Goal: Complete application form

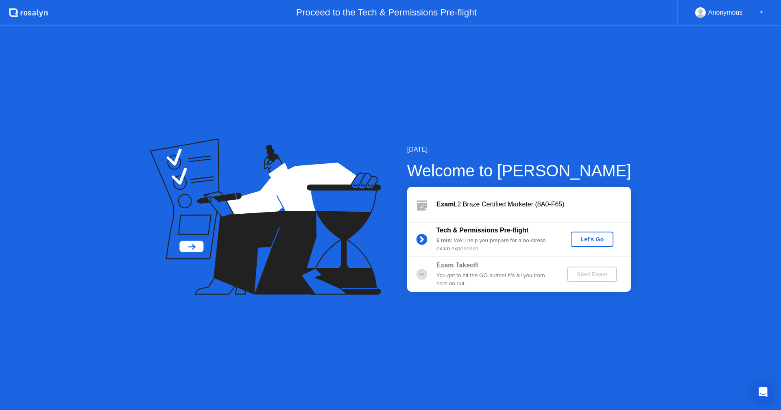
click at [583, 240] on div "Let's Go" at bounding box center [592, 239] width 36 height 7
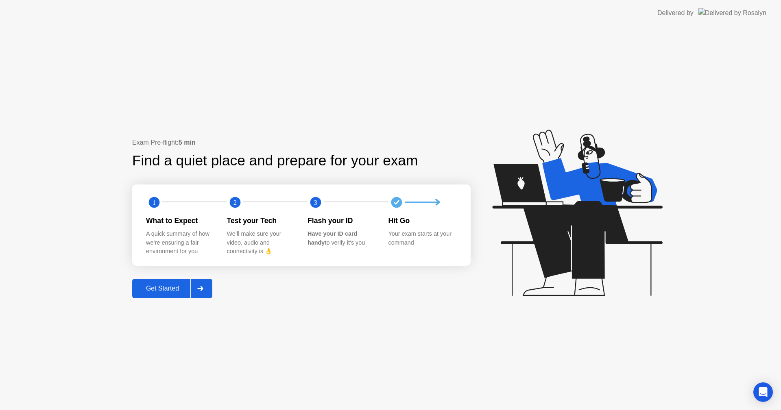
click at [174, 288] on div "Get Started" at bounding box center [163, 288] width 56 height 7
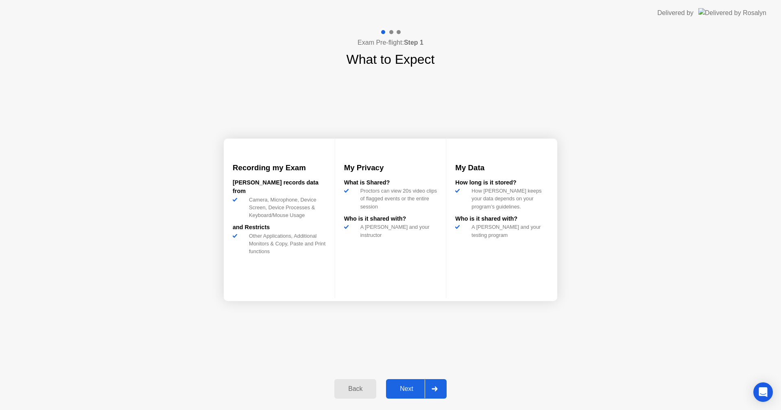
click at [406, 386] on div "Next" at bounding box center [406, 389] width 36 height 7
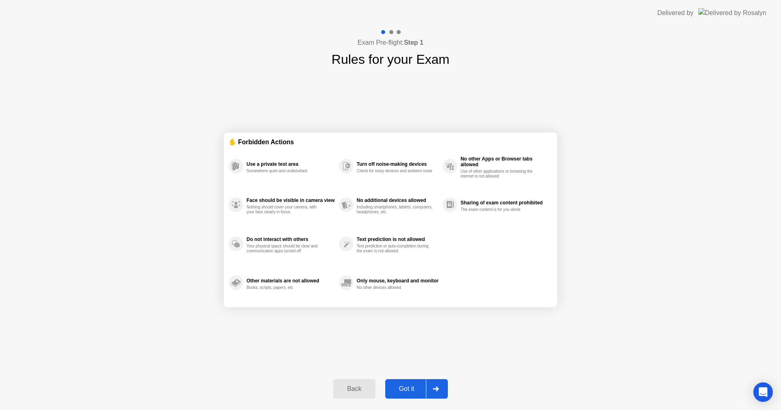
click at [406, 386] on div "Got it" at bounding box center [407, 389] width 38 height 7
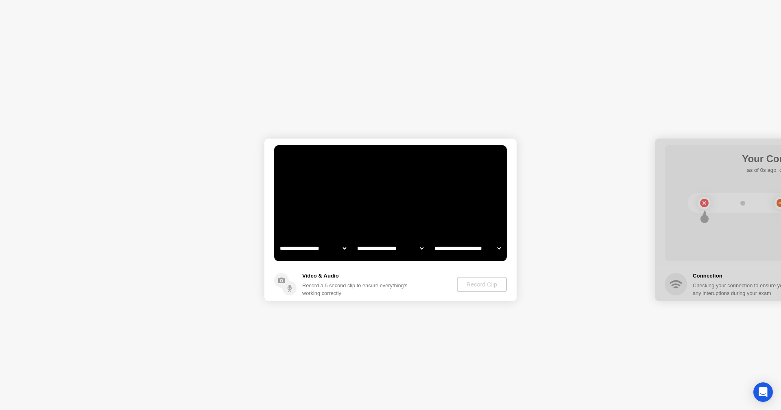
select select "**********"
select select "*******"
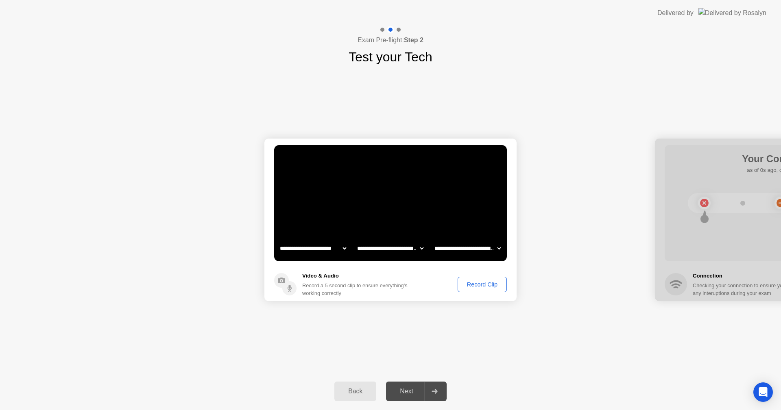
click at [475, 284] on div "Record Clip" at bounding box center [482, 284] width 44 height 7
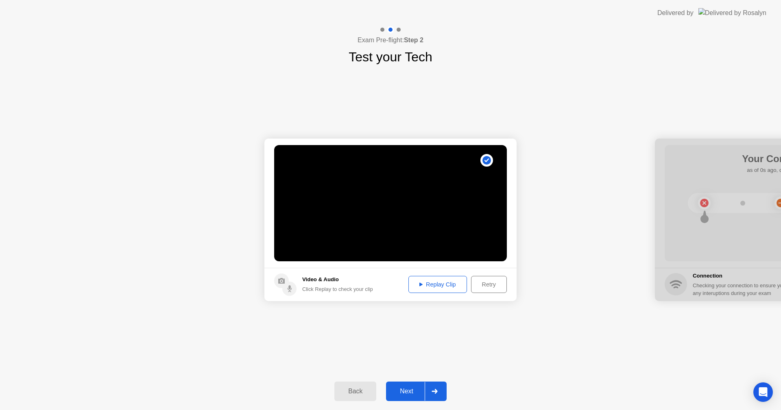
click at [412, 386] on button "Next" at bounding box center [416, 392] width 61 height 20
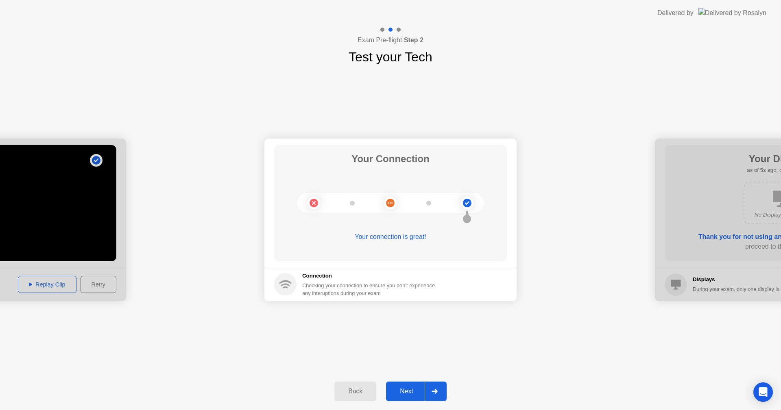
click at [409, 392] on div "Next" at bounding box center [406, 391] width 36 height 7
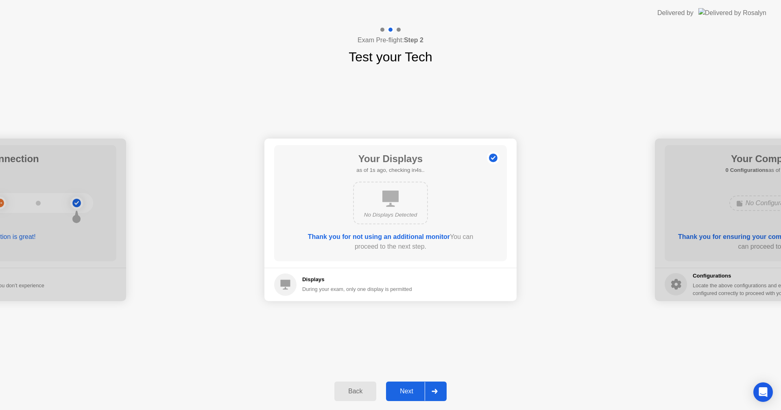
click at [409, 392] on div "Next" at bounding box center [406, 391] width 36 height 7
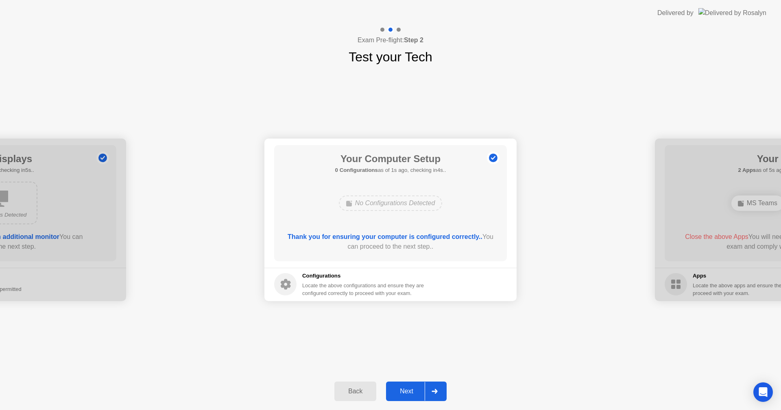
click at [409, 392] on div "Next" at bounding box center [406, 391] width 36 height 7
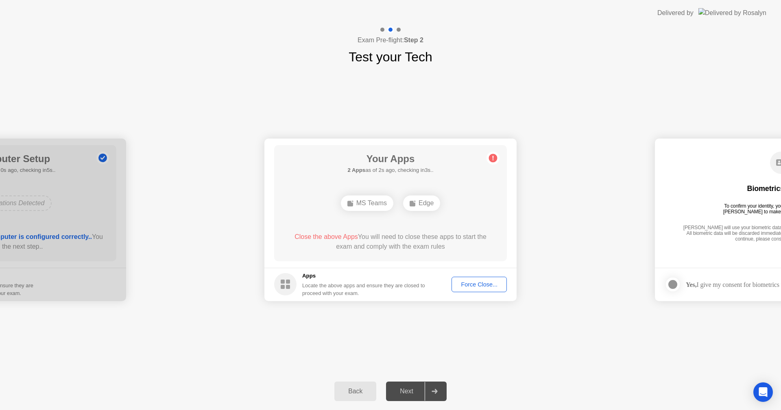
click at [482, 284] on div "Force Close..." at bounding box center [479, 284] width 50 height 7
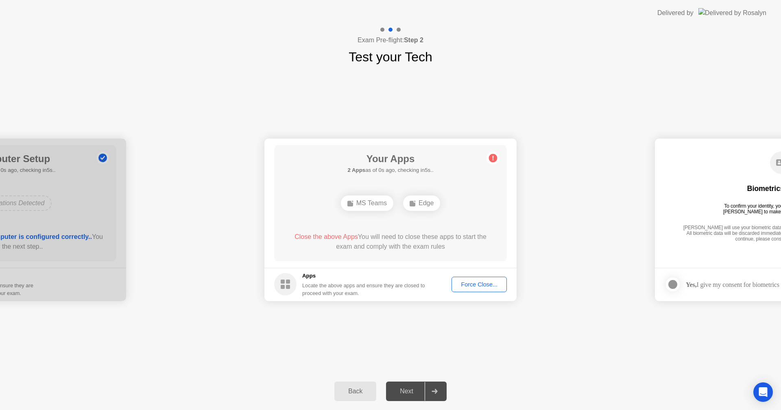
click at [472, 281] on div "Force Close..." at bounding box center [479, 284] width 50 height 7
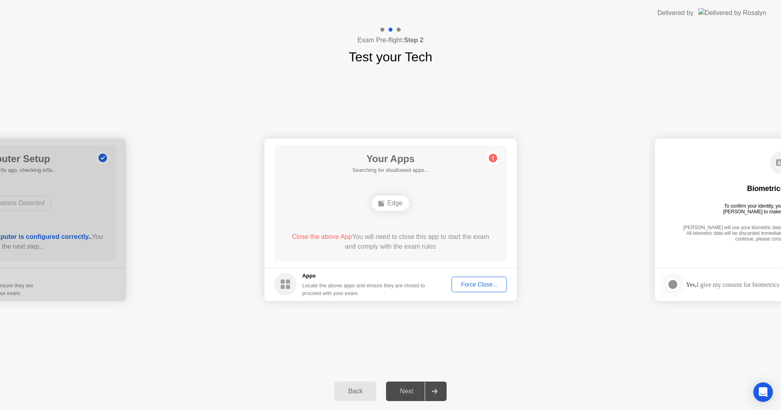
click at [473, 278] on button "Force Close..." at bounding box center [479, 284] width 55 height 15
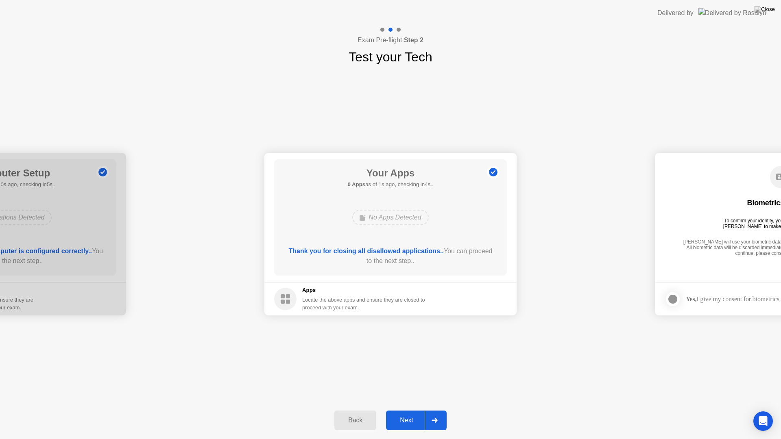
click at [410, 410] on div "Next" at bounding box center [406, 420] width 36 height 7
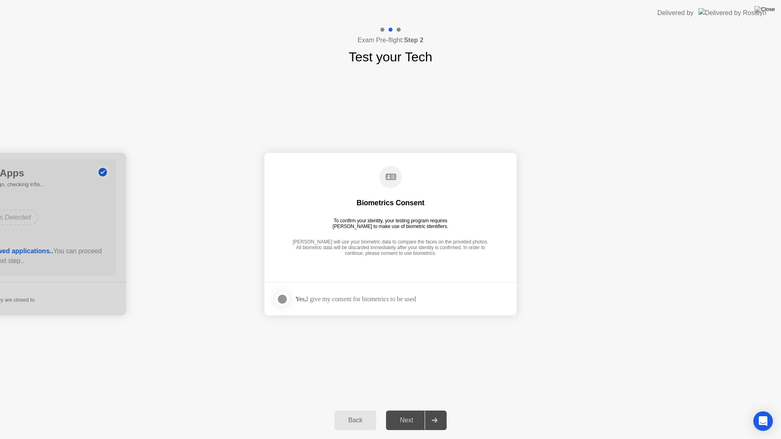
click at [410, 410] on div "Next" at bounding box center [406, 420] width 36 height 7
click at [287, 301] on div at bounding box center [282, 300] width 10 height 10
click at [406, 410] on div "Next" at bounding box center [406, 420] width 36 height 7
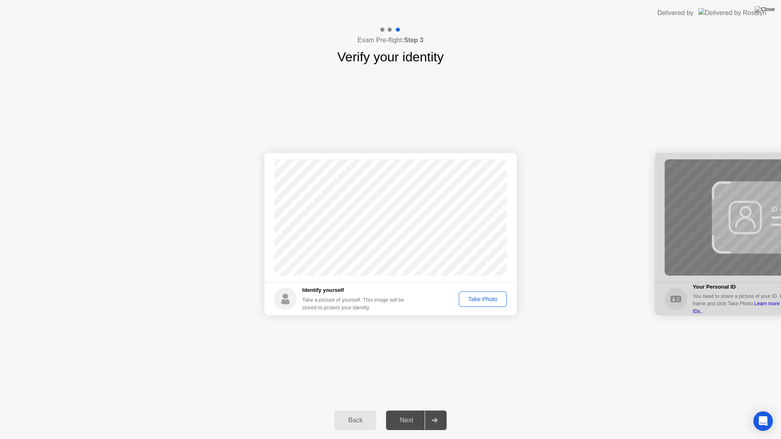
click at [480, 299] on div "Take Photo" at bounding box center [483, 299] width 42 height 7
click at [405, 410] on div "Next" at bounding box center [406, 420] width 36 height 7
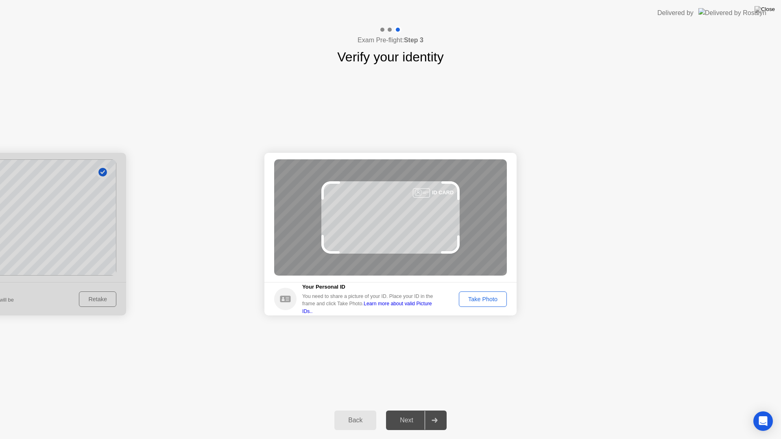
click at [463, 297] on div "Take Photo" at bounding box center [483, 299] width 42 height 7
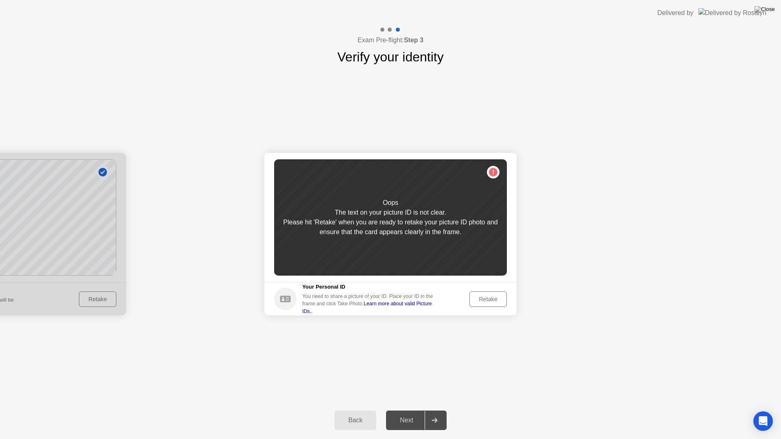
click at [479, 301] on div "Retake" at bounding box center [488, 299] width 32 height 7
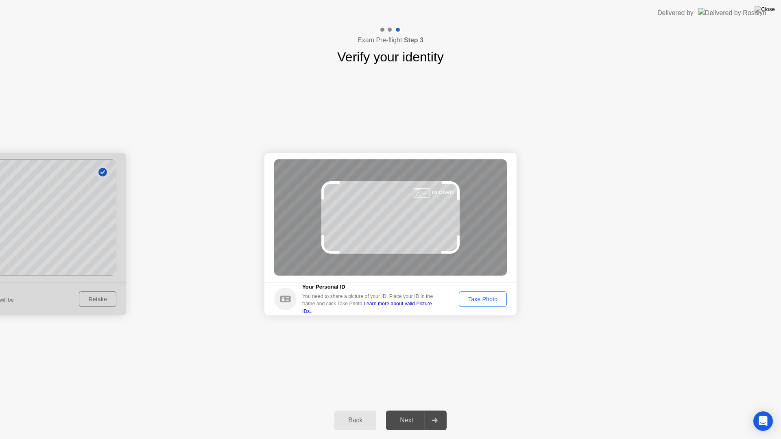
click at [486, 300] on div "Take Photo" at bounding box center [483, 299] width 42 height 7
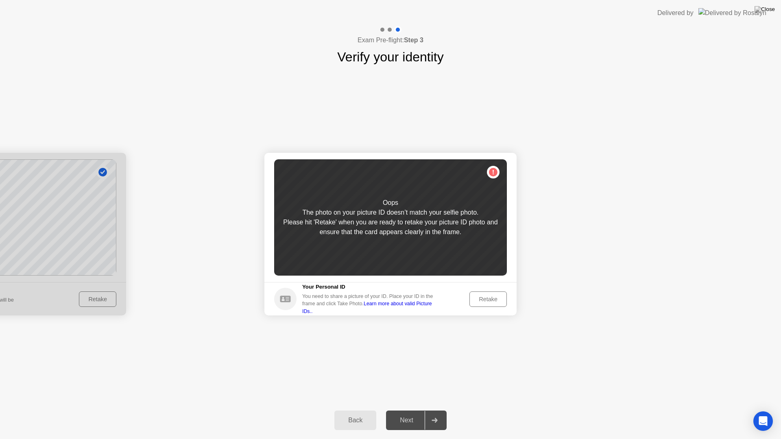
click at [487, 301] on div "Retake" at bounding box center [488, 299] width 32 height 7
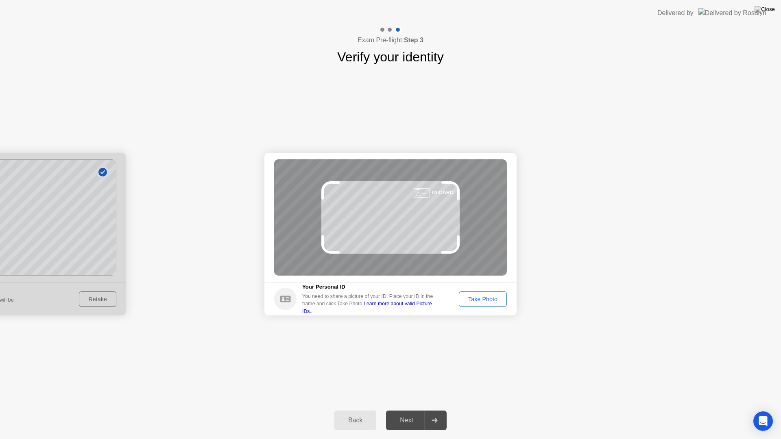
click at [487, 301] on div "Take Photo" at bounding box center [483, 299] width 42 height 7
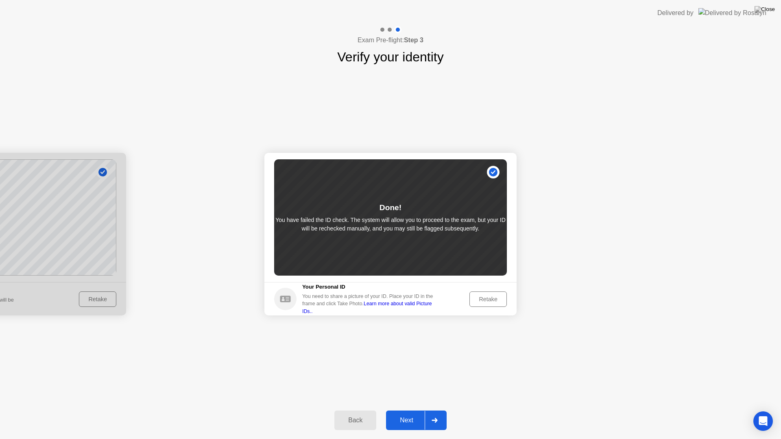
click at [364, 410] on button "Back" at bounding box center [355, 421] width 42 height 20
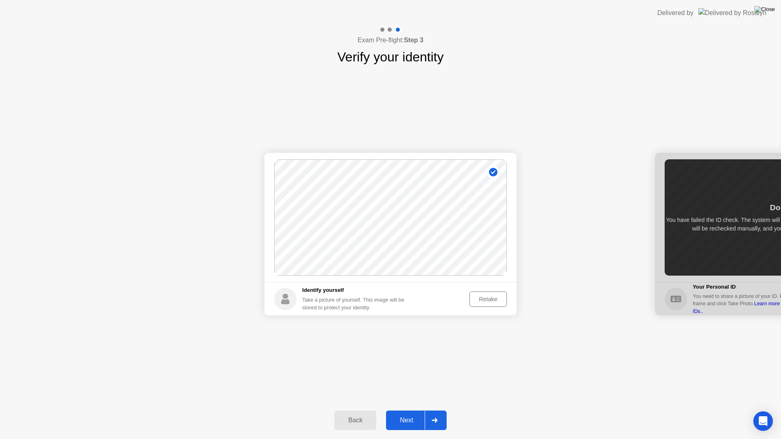
click at [768, 13] on img at bounding box center [765, 9] width 20 height 7
